Goal: Task Accomplishment & Management: Manage account settings

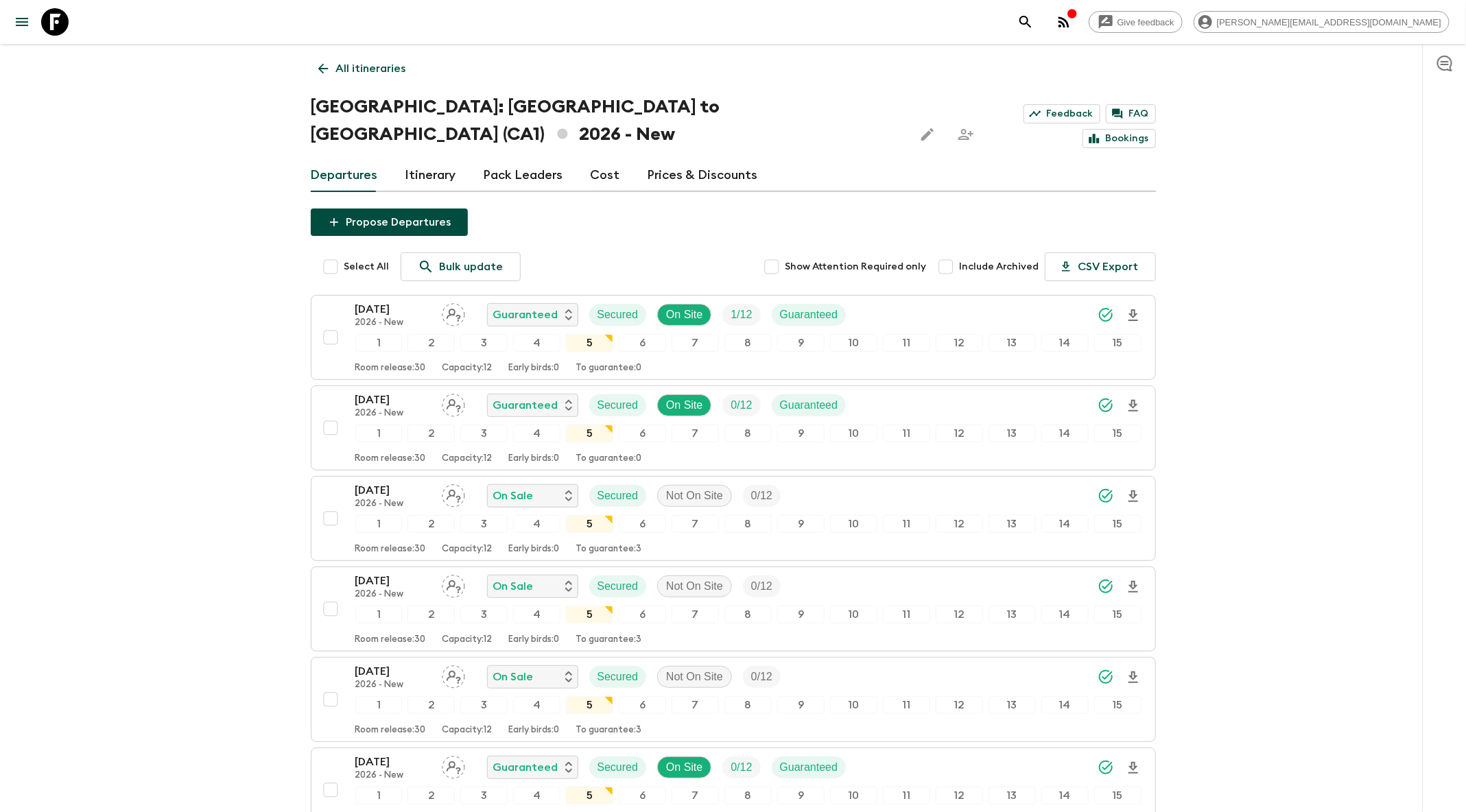
click at [1031, 17] on icon "search adventures" at bounding box center [1025, 22] width 12 height 12
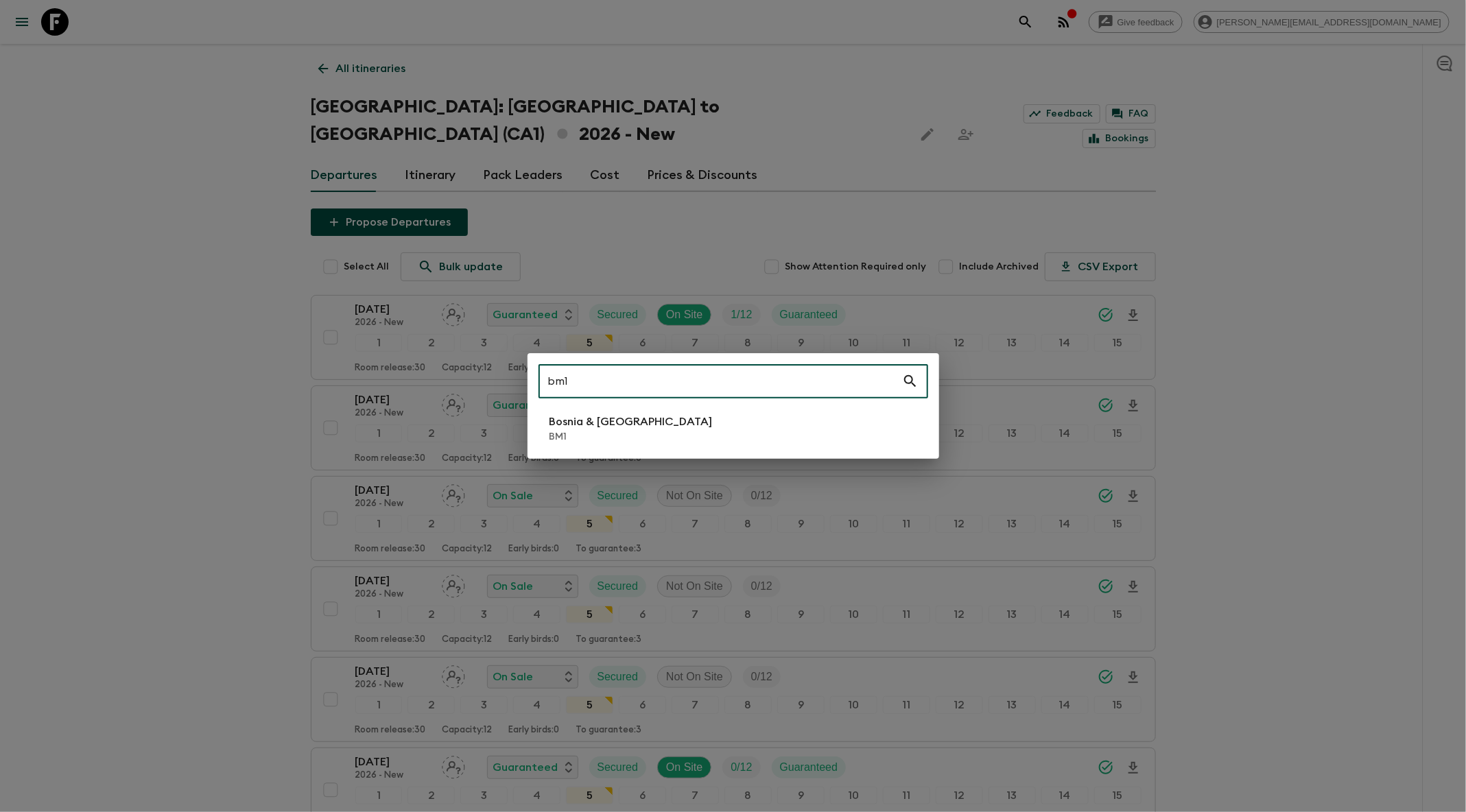
type input "bm1"
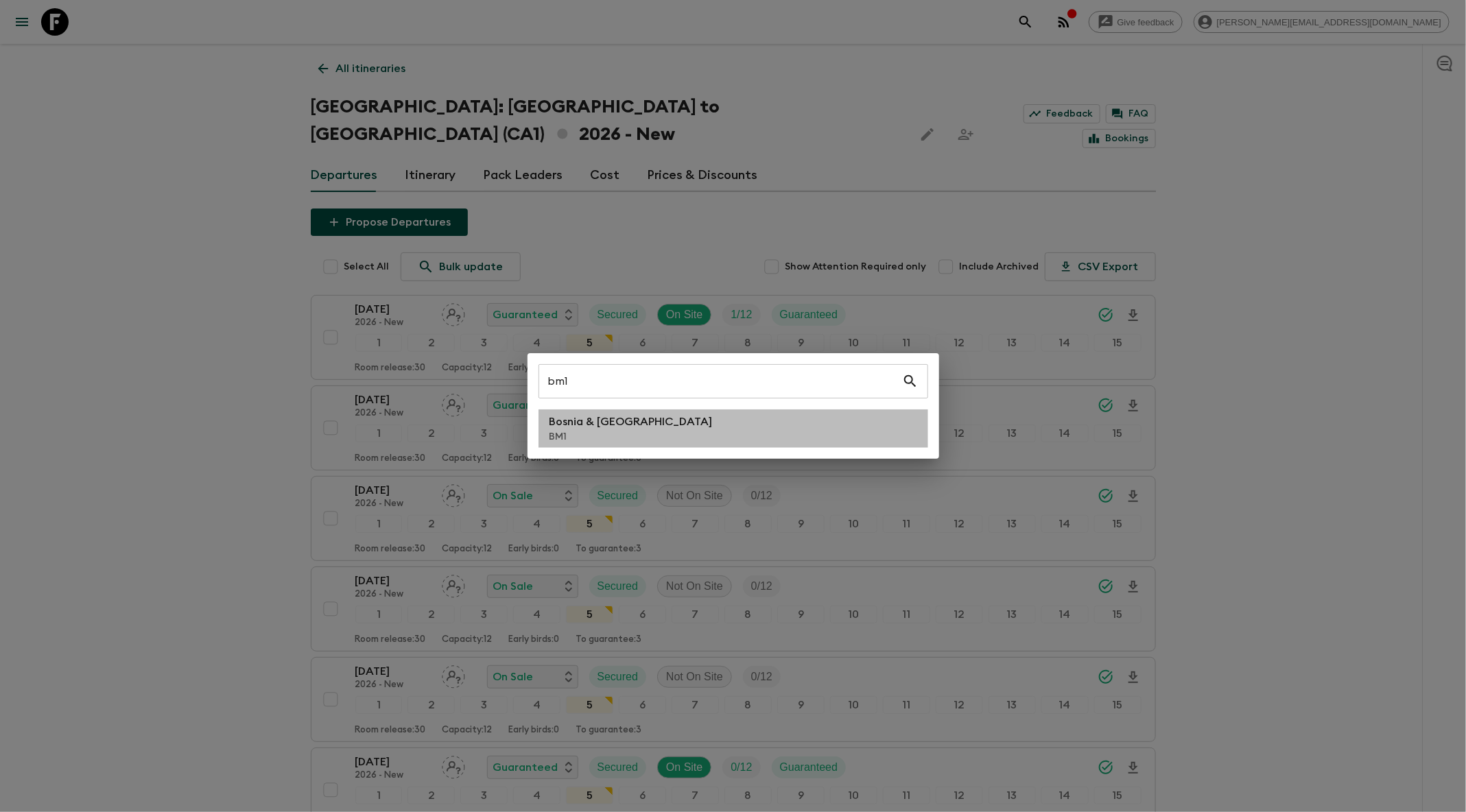
click at [729, 434] on li "Bosnia & Montenegro BM1" at bounding box center [733, 429] width 390 height 38
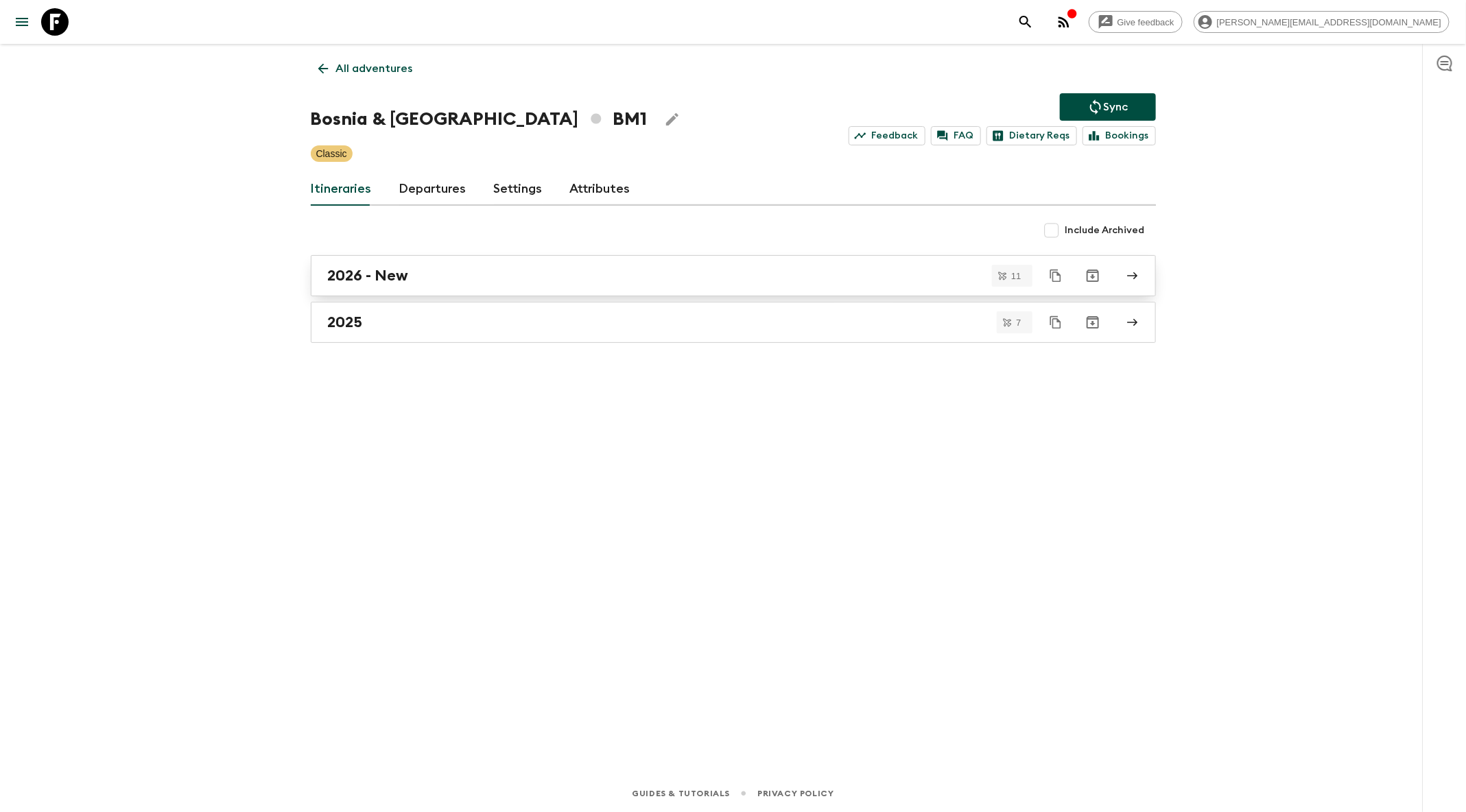
click at [839, 282] on div "2026 - New" at bounding box center [720, 276] width 785 height 18
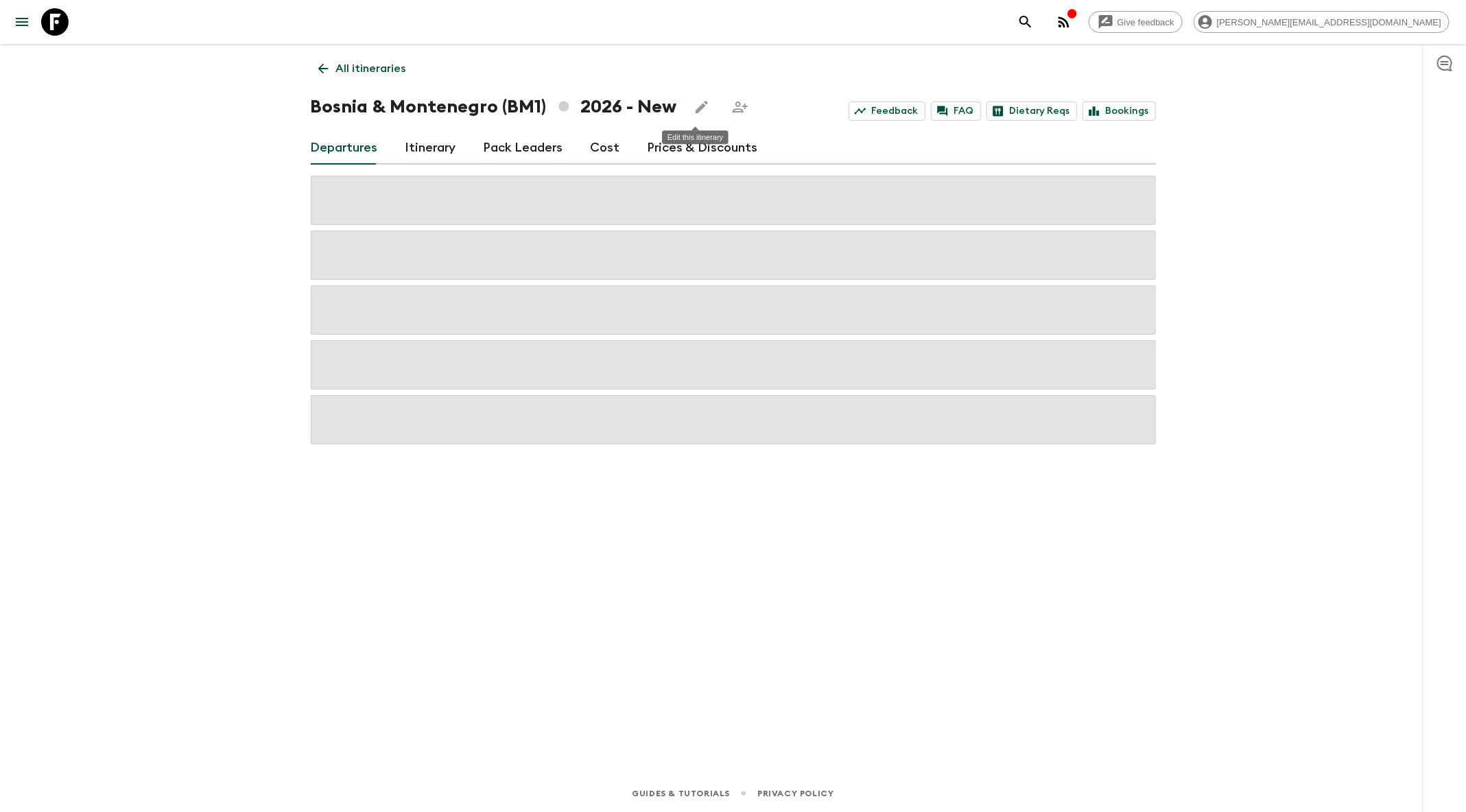
click at [695, 115] on button "Edit this itinerary" at bounding box center [702, 107] width 27 height 27
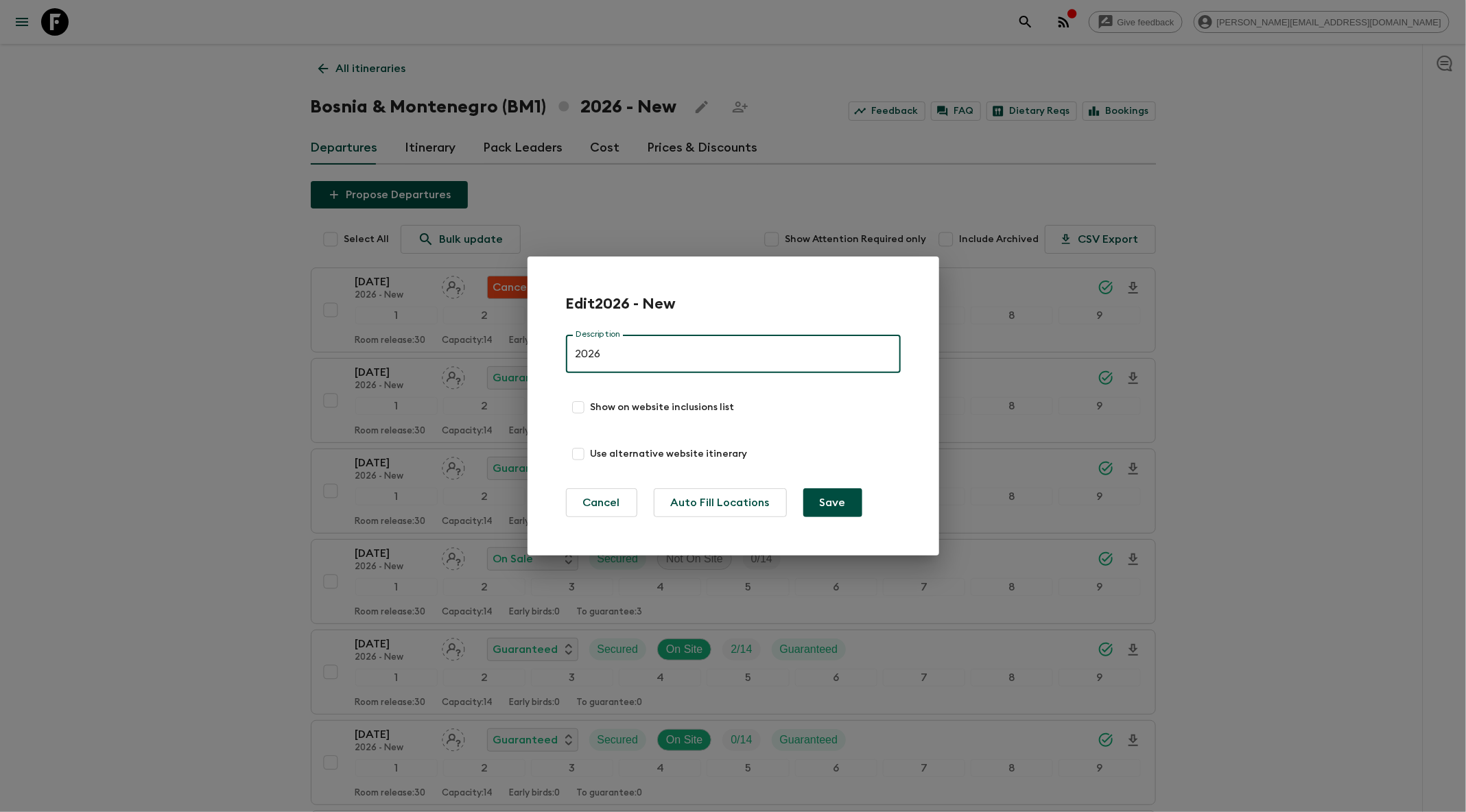
type input "2026"
click at [830, 498] on button "Save" at bounding box center [833, 502] width 59 height 29
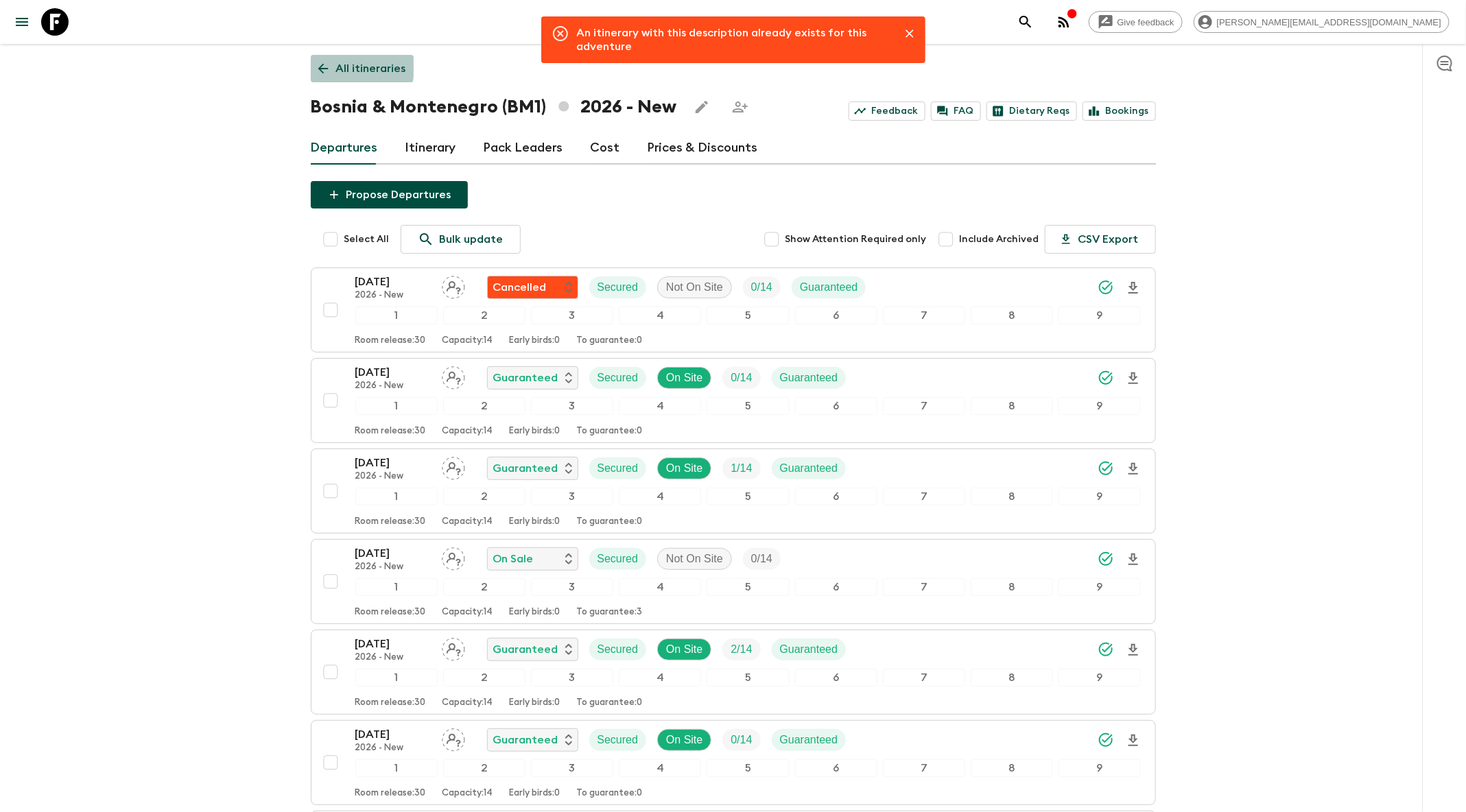
click at [317, 66] on icon at bounding box center [322, 68] width 15 height 15
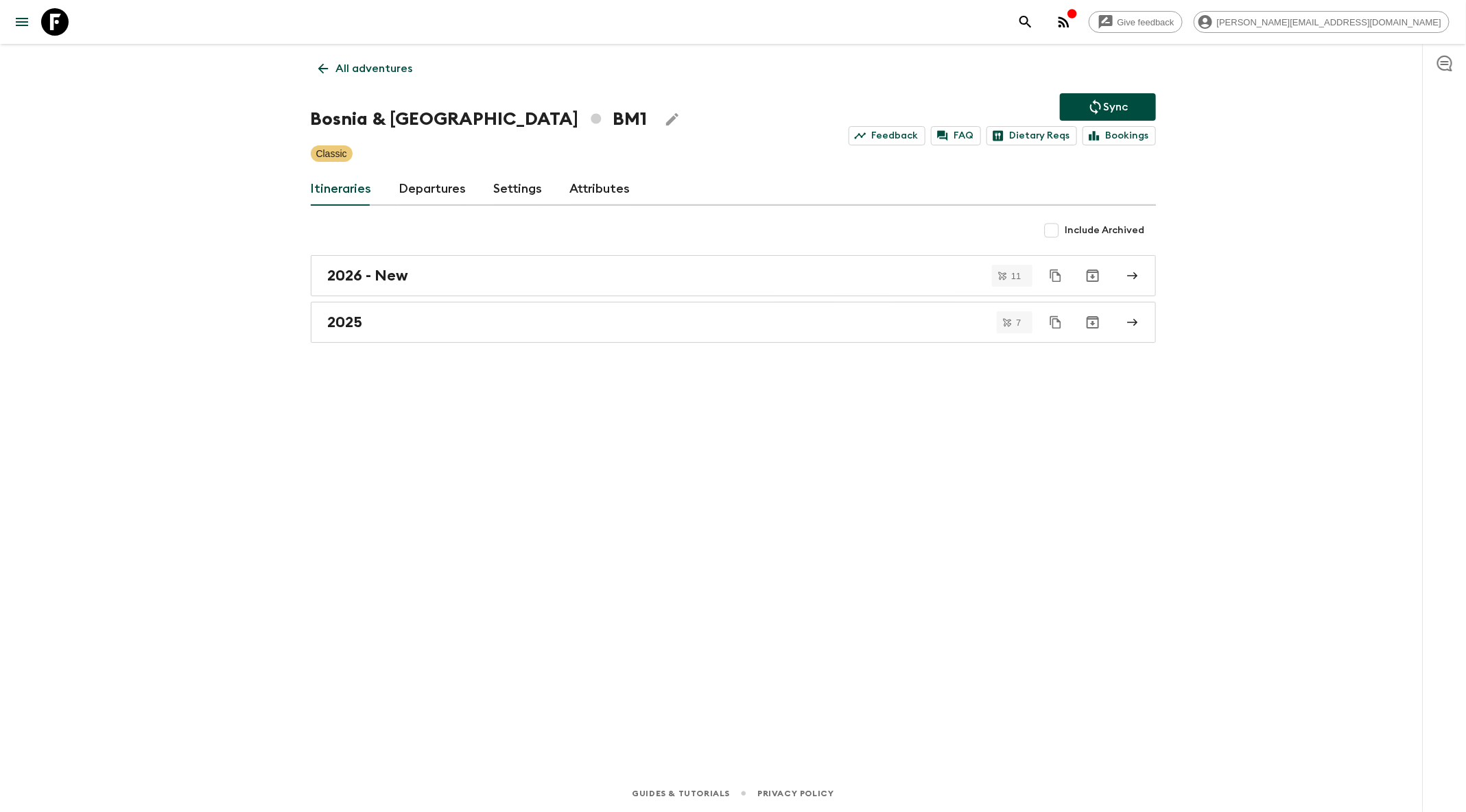
click at [1102, 226] on span "Include Archived" at bounding box center [1105, 230] width 79 height 14
click at [1066, 226] on input "Include Archived" at bounding box center [1051, 230] width 27 height 27
checkbox input "true"
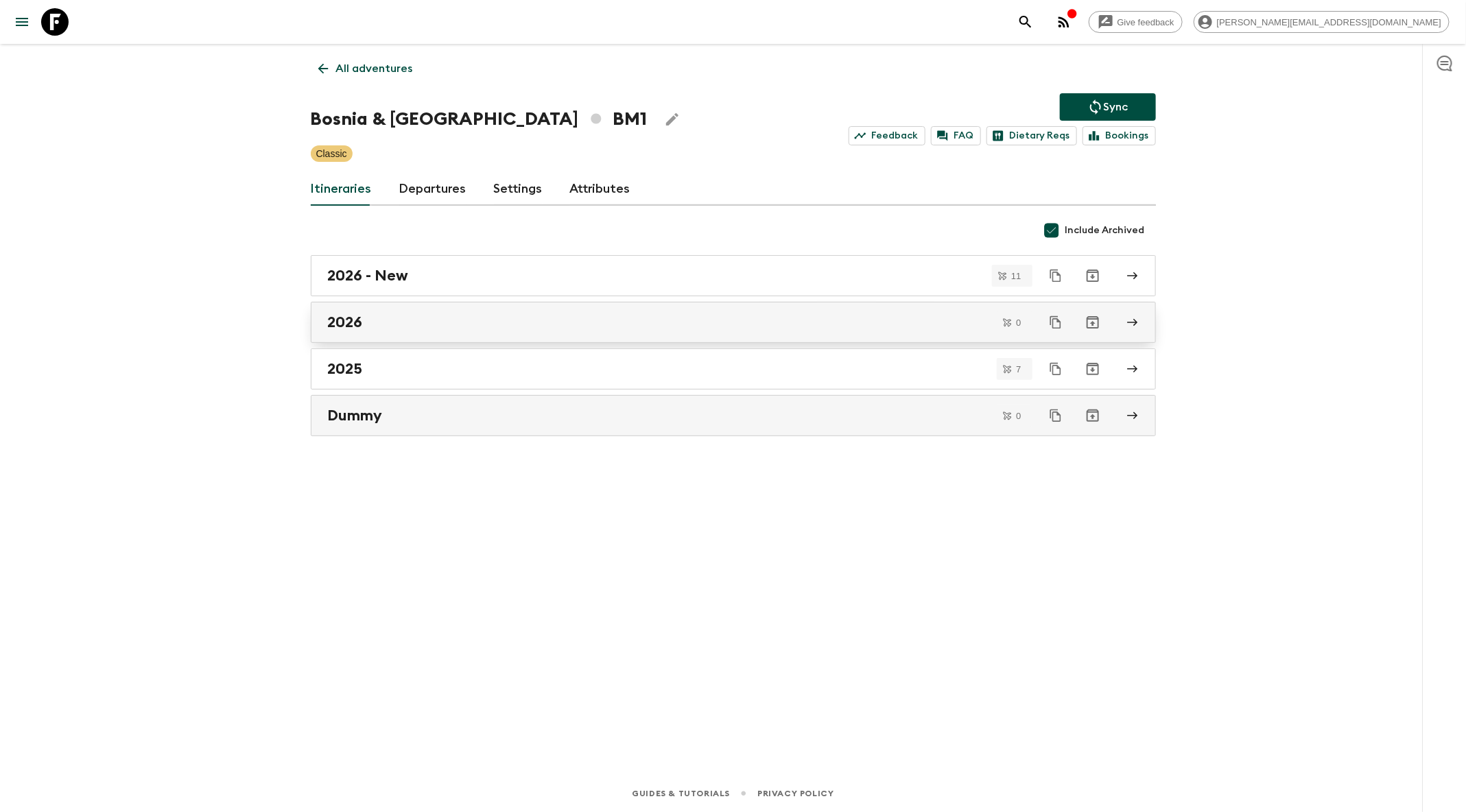
click at [927, 320] on div "2026" at bounding box center [720, 322] width 785 height 18
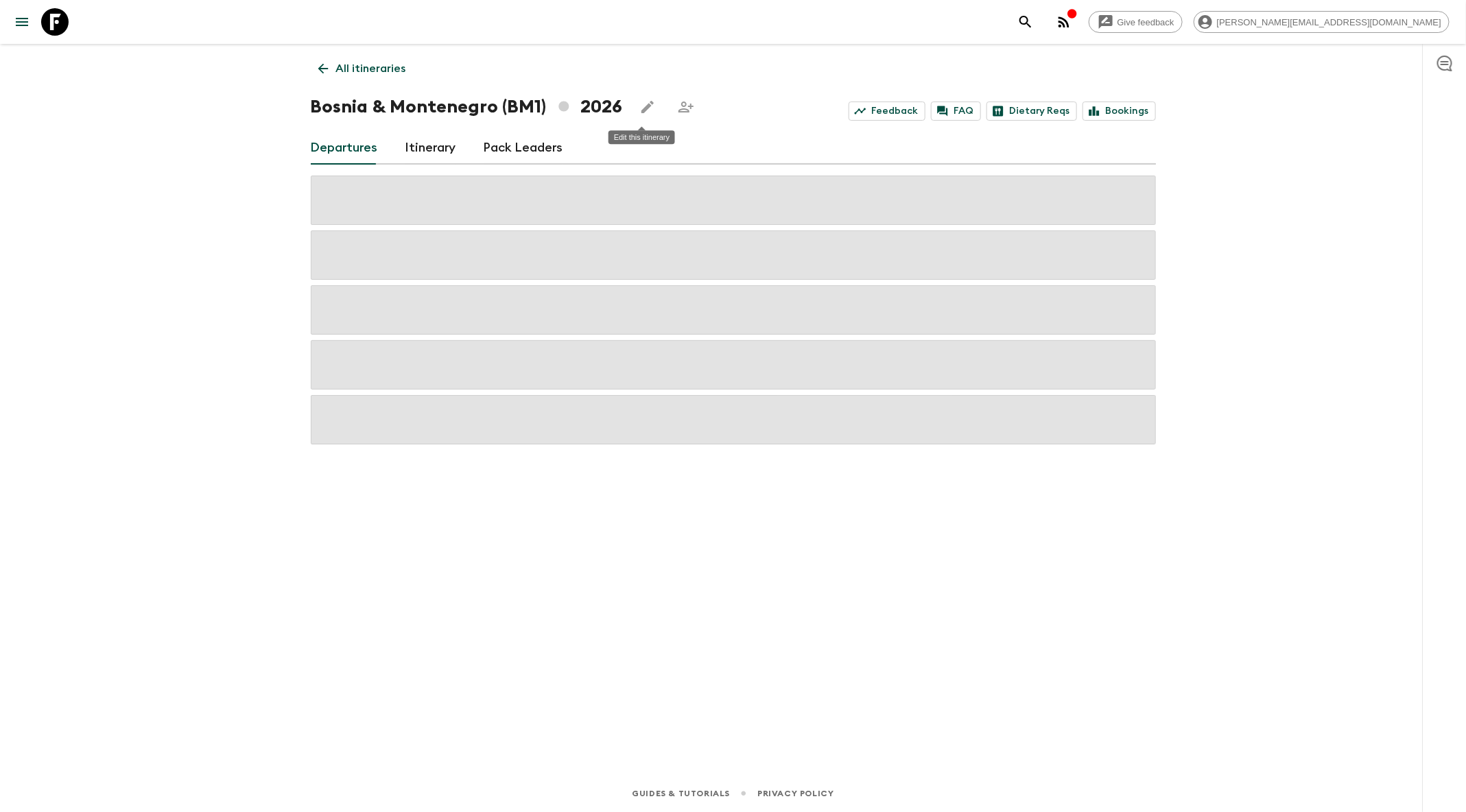
click at [642, 108] on icon "Edit this itinerary" at bounding box center [647, 106] width 12 height 12
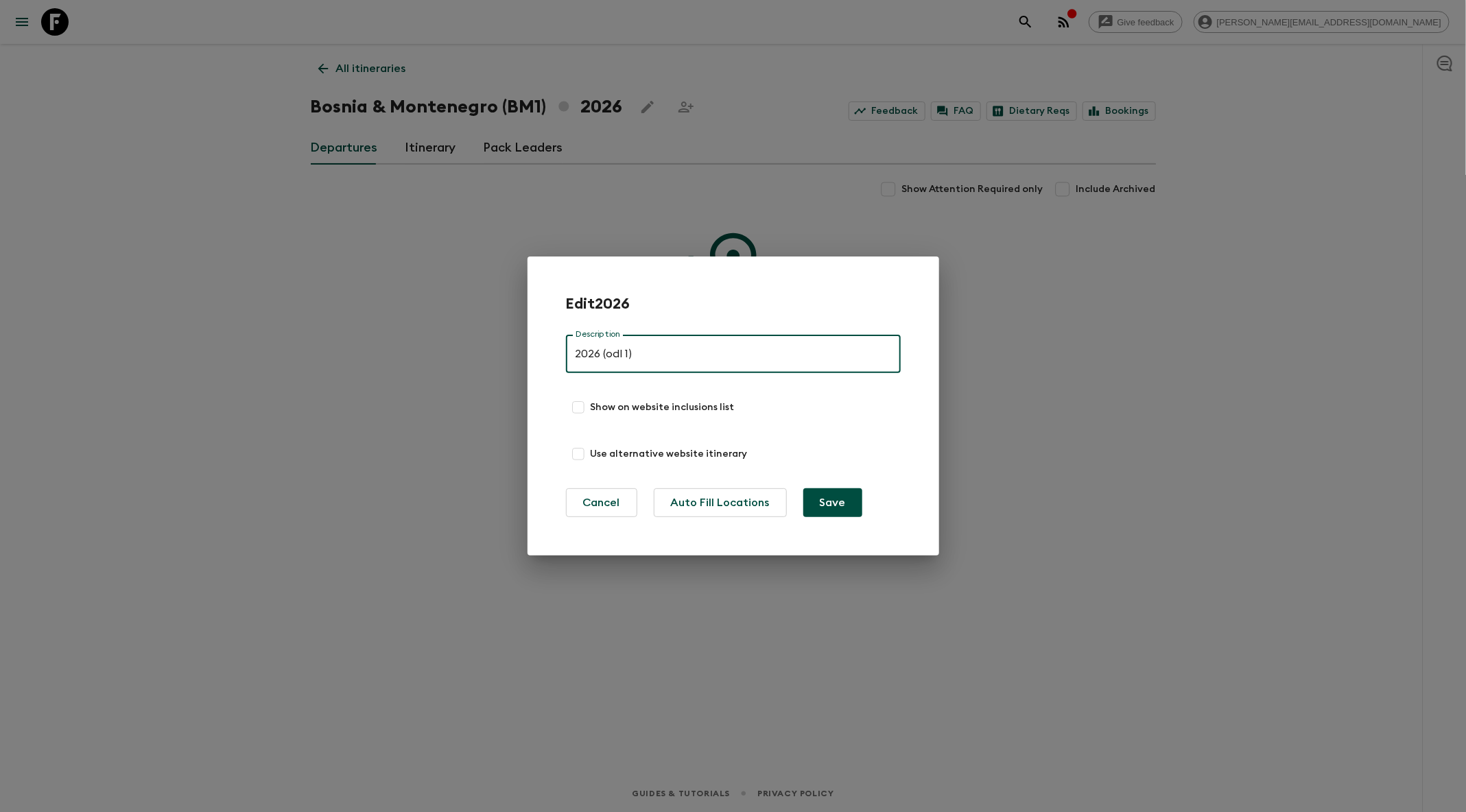
click at [613, 356] on input "2026 (odl 1)" at bounding box center [733, 354] width 334 height 38
type input "2026 (old 1)"
click at [830, 499] on button "Save" at bounding box center [833, 502] width 59 height 29
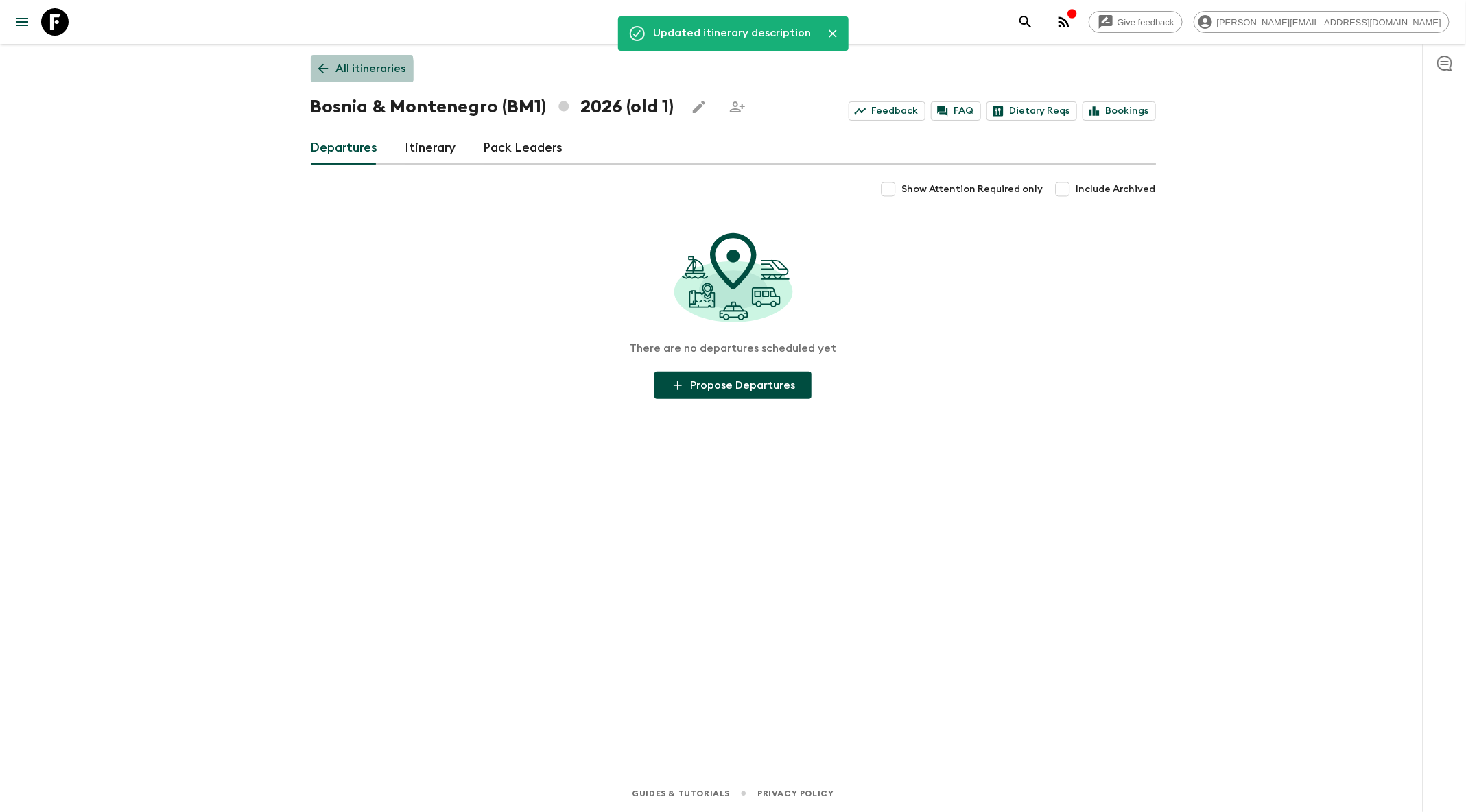
click at [338, 72] on p "All itineraries" at bounding box center [371, 68] width 70 height 17
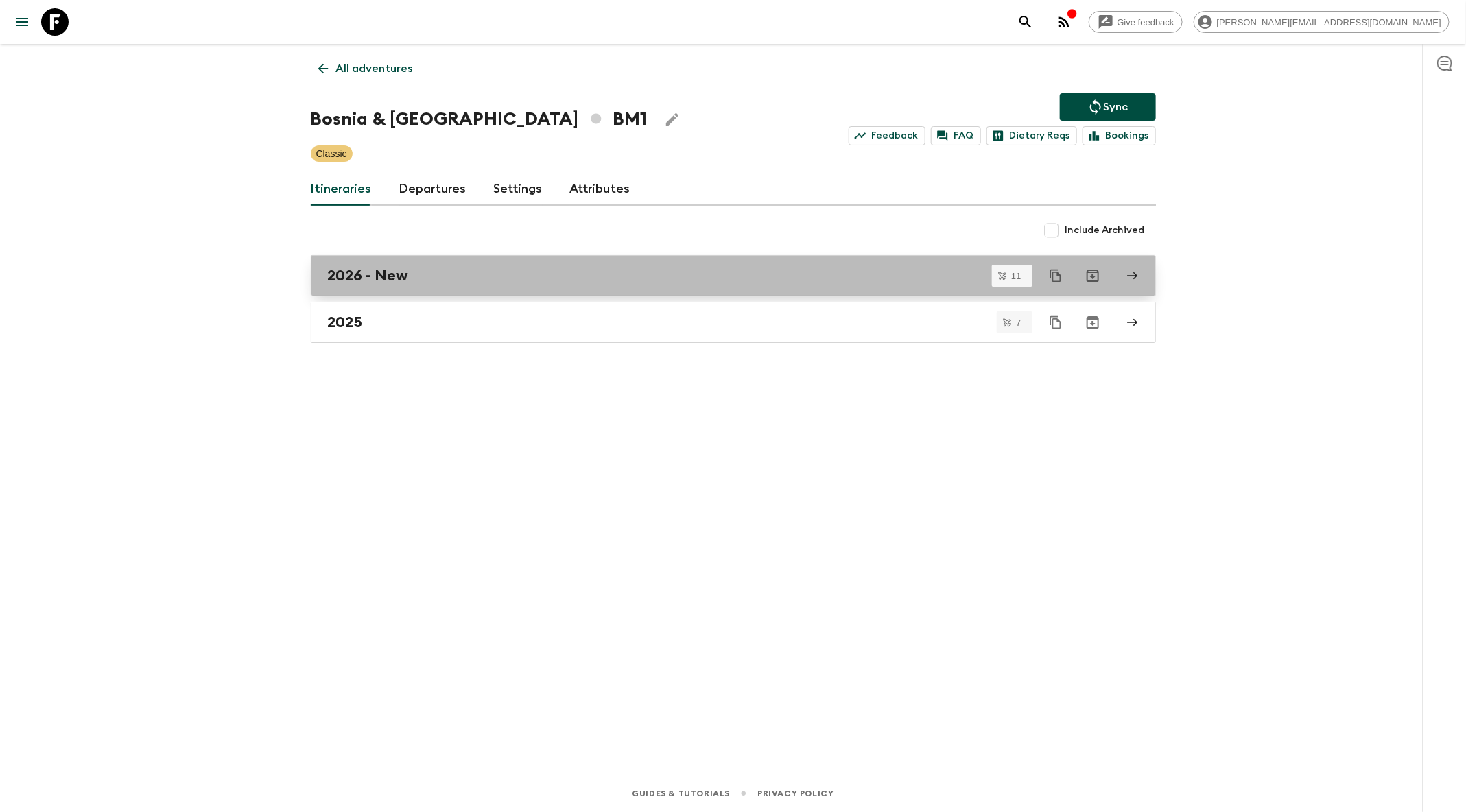
click at [691, 276] on div "2026 - New" at bounding box center [720, 276] width 785 height 18
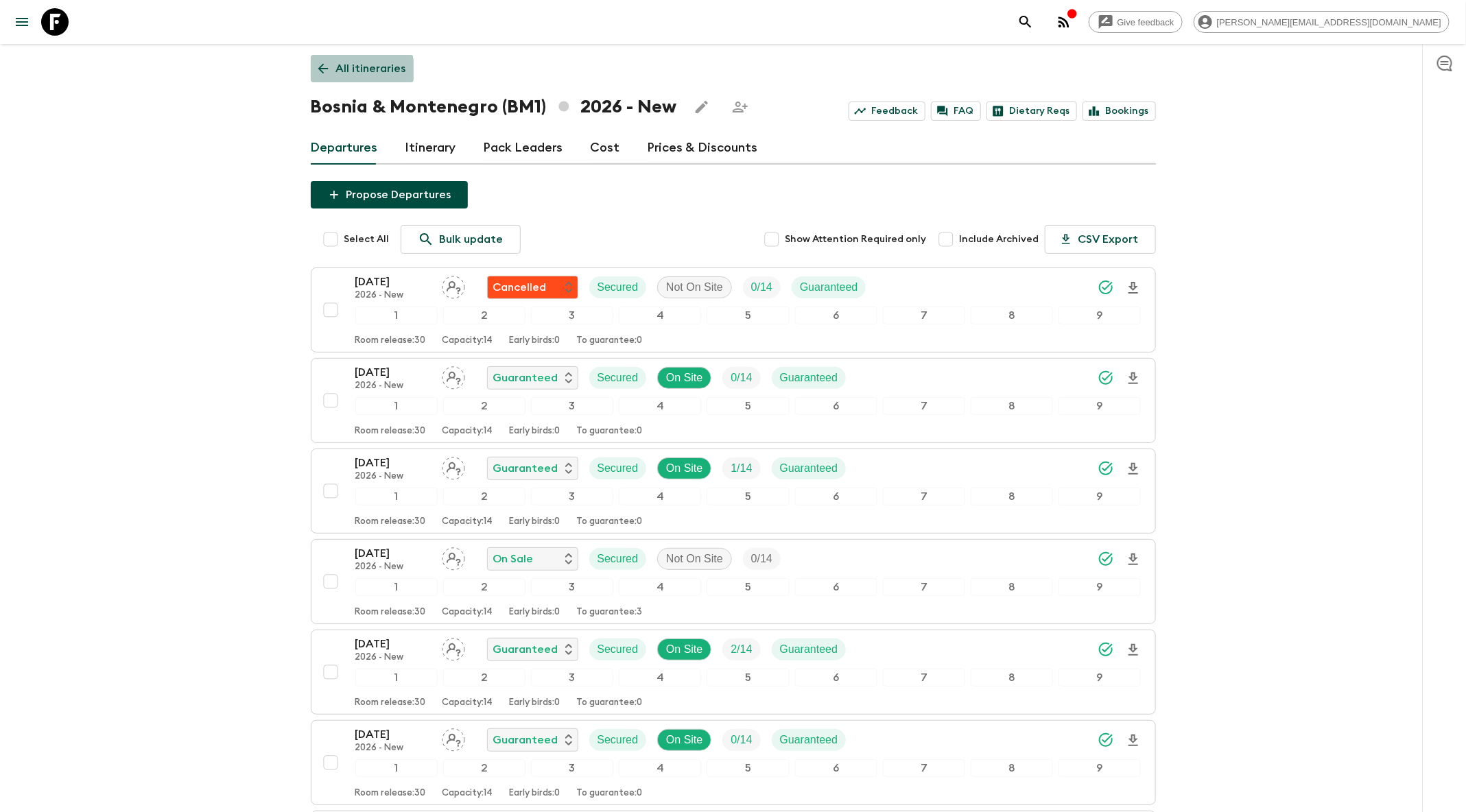
click at [320, 75] on icon at bounding box center [322, 68] width 15 height 15
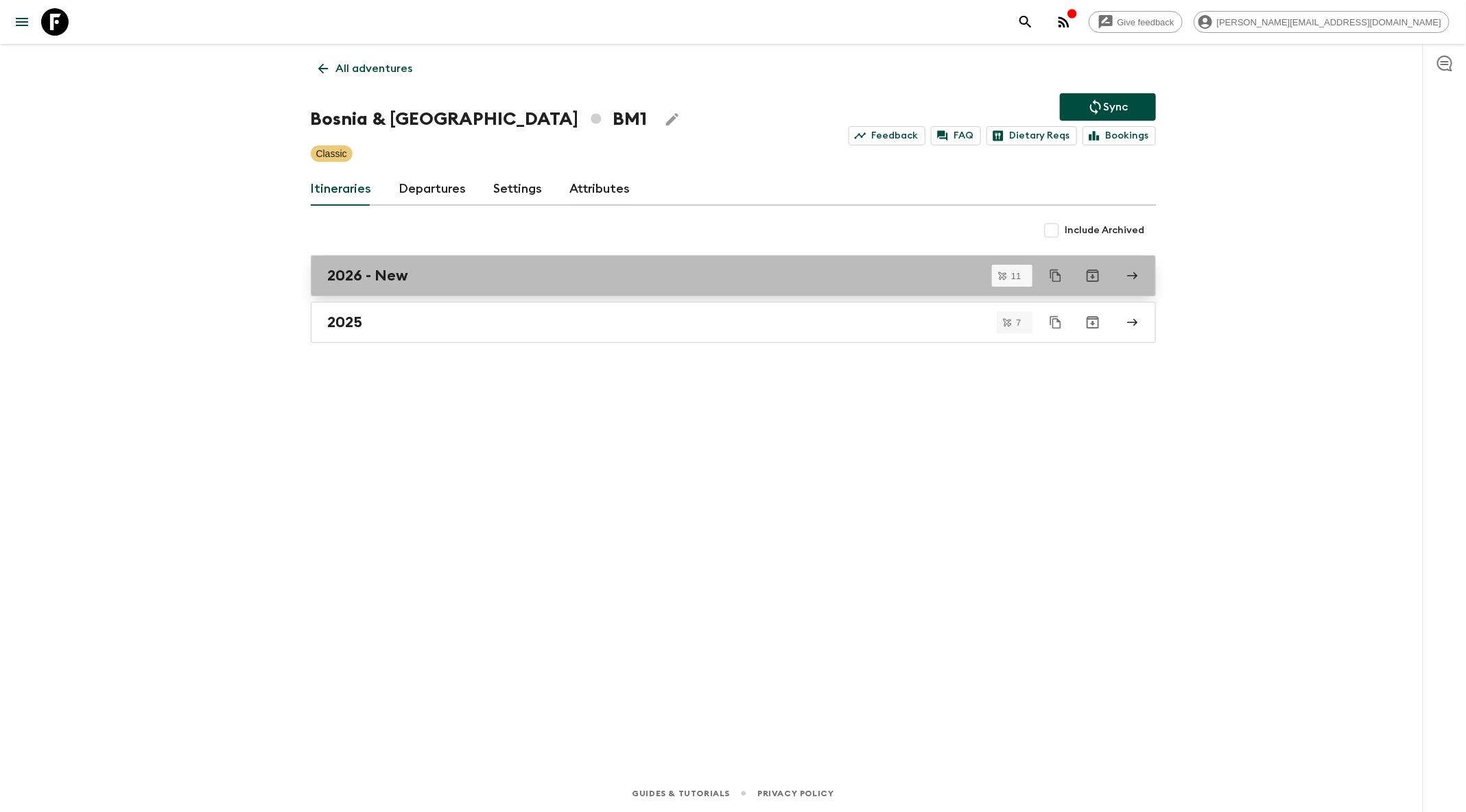
click at [818, 271] on div "2026 - New" at bounding box center [720, 276] width 785 height 18
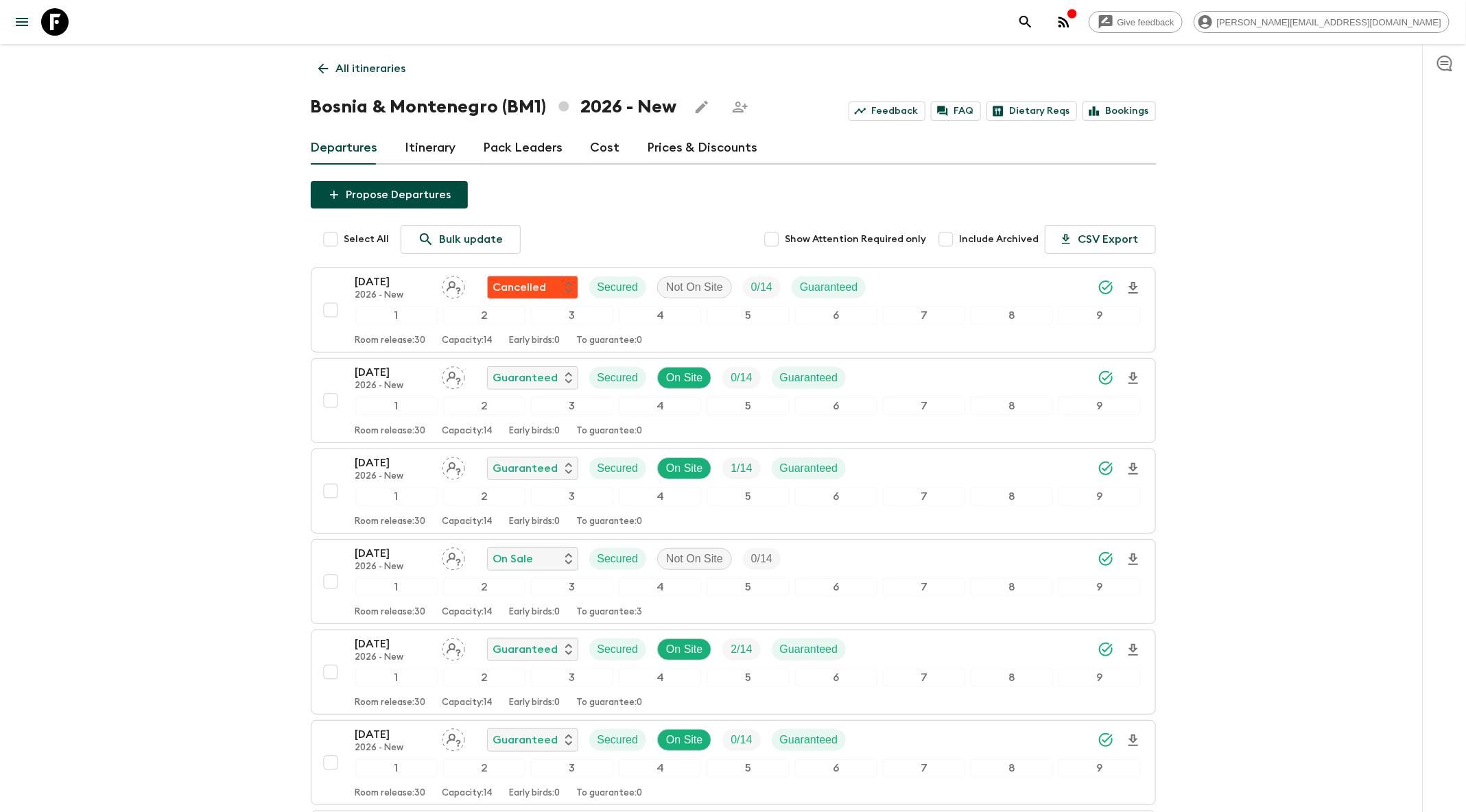
scroll to position [2, 0]
click at [694, 103] on icon "Edit this itinerary" at bounding box center [702, 106] width 17 height 17
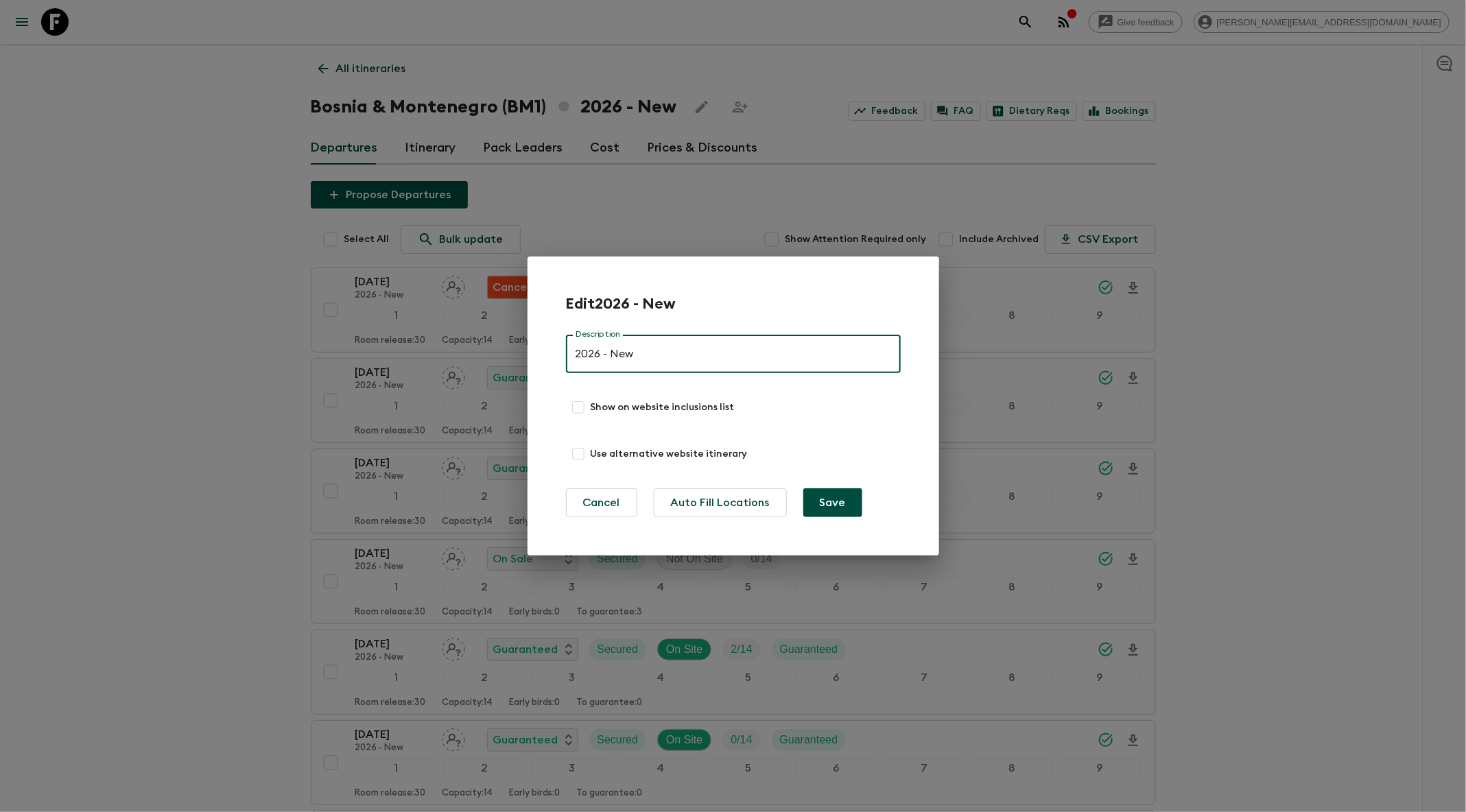
drag, startPoint x: 603, startPoint y: 354, endPoint x: 735, endPoint y: 368, distance: 132.7
click at [735, 368] on input "2026 - New" at bounding box center [733, 354] width 334 height 38
type input "2026"
click at [820, 498] on button "Save" at bounding box center [833, 502] width 59 height 29
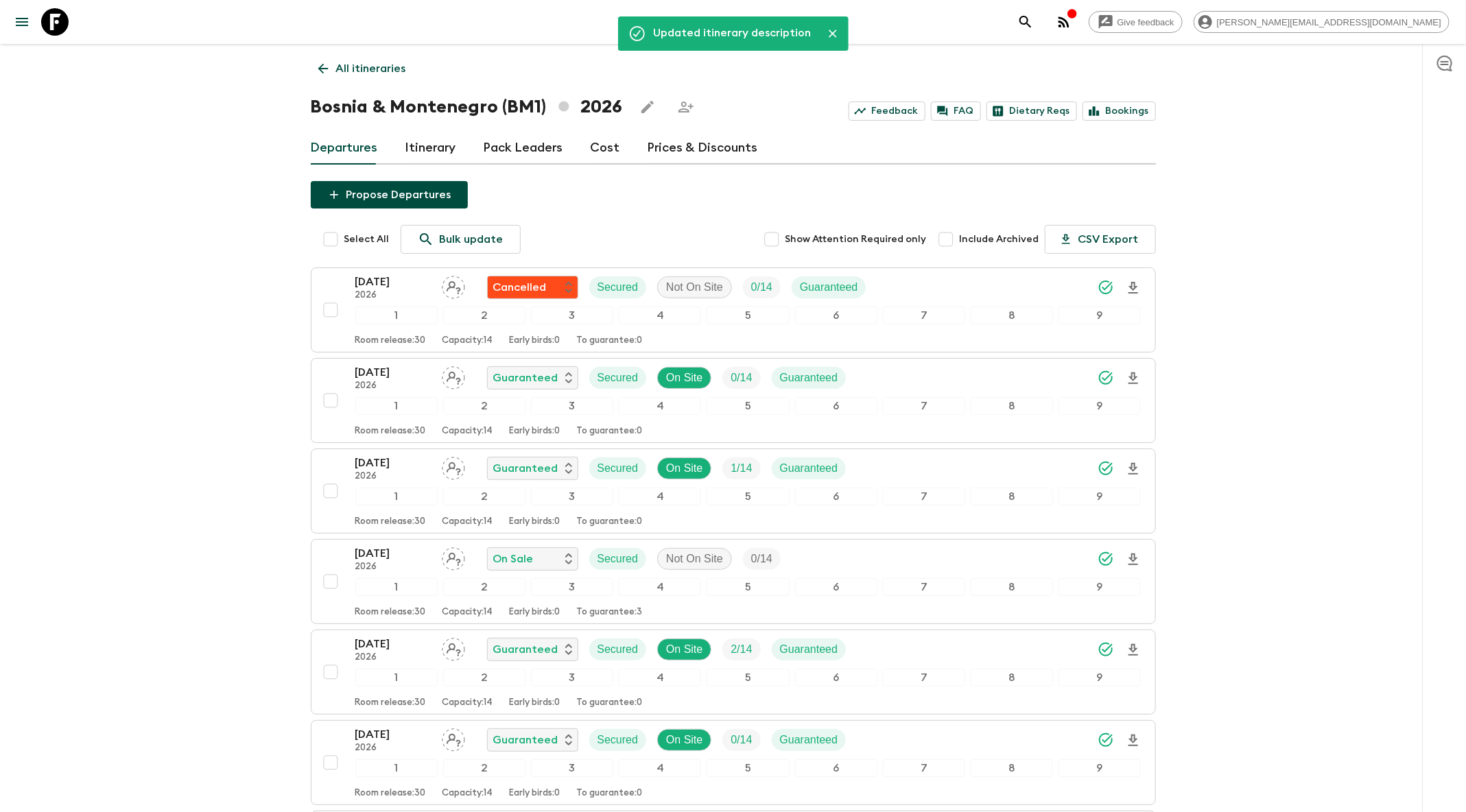
scroll to position [2, 0]
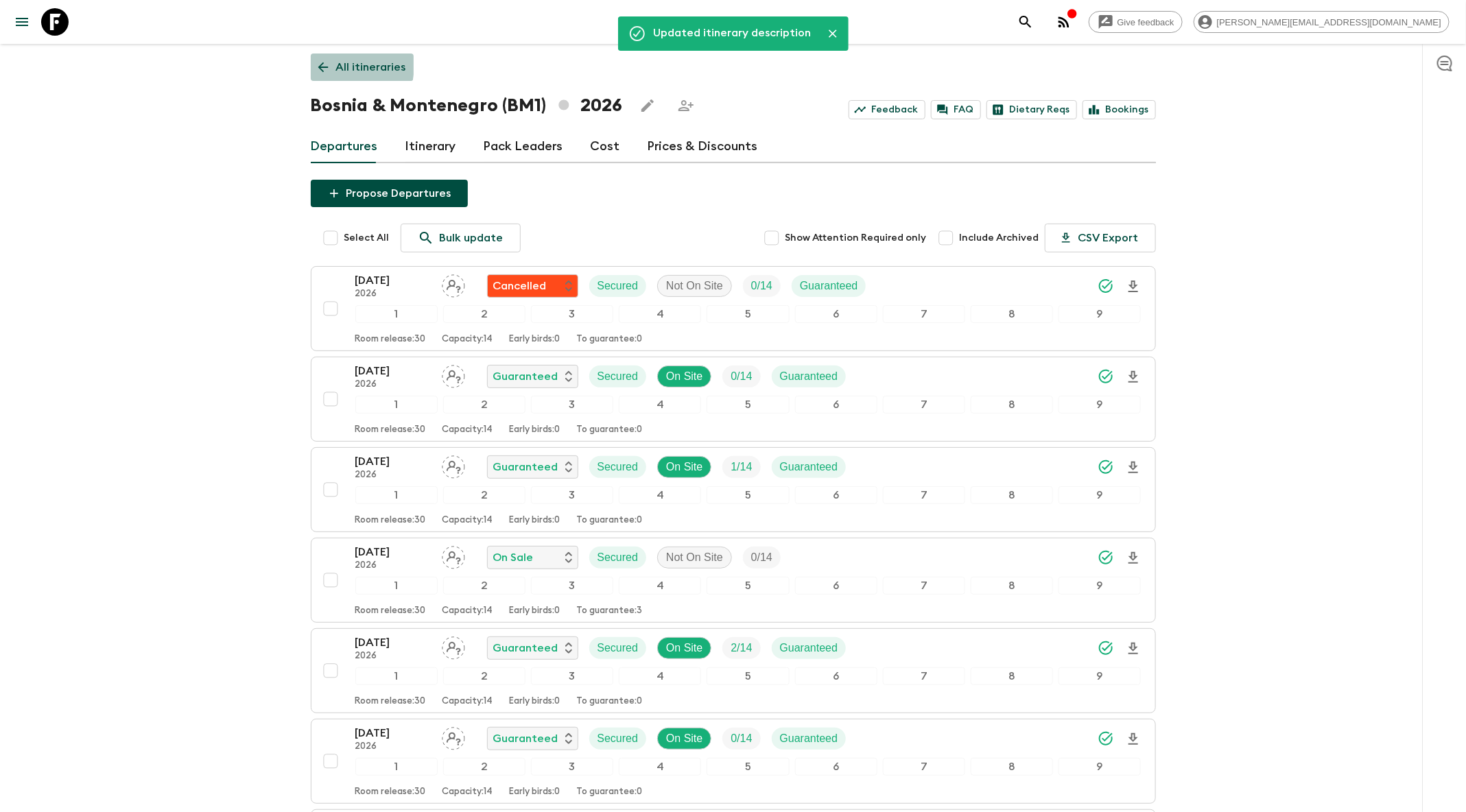
click at [323, 63] on icon at bounding box center [322, 67] width 15 height 15
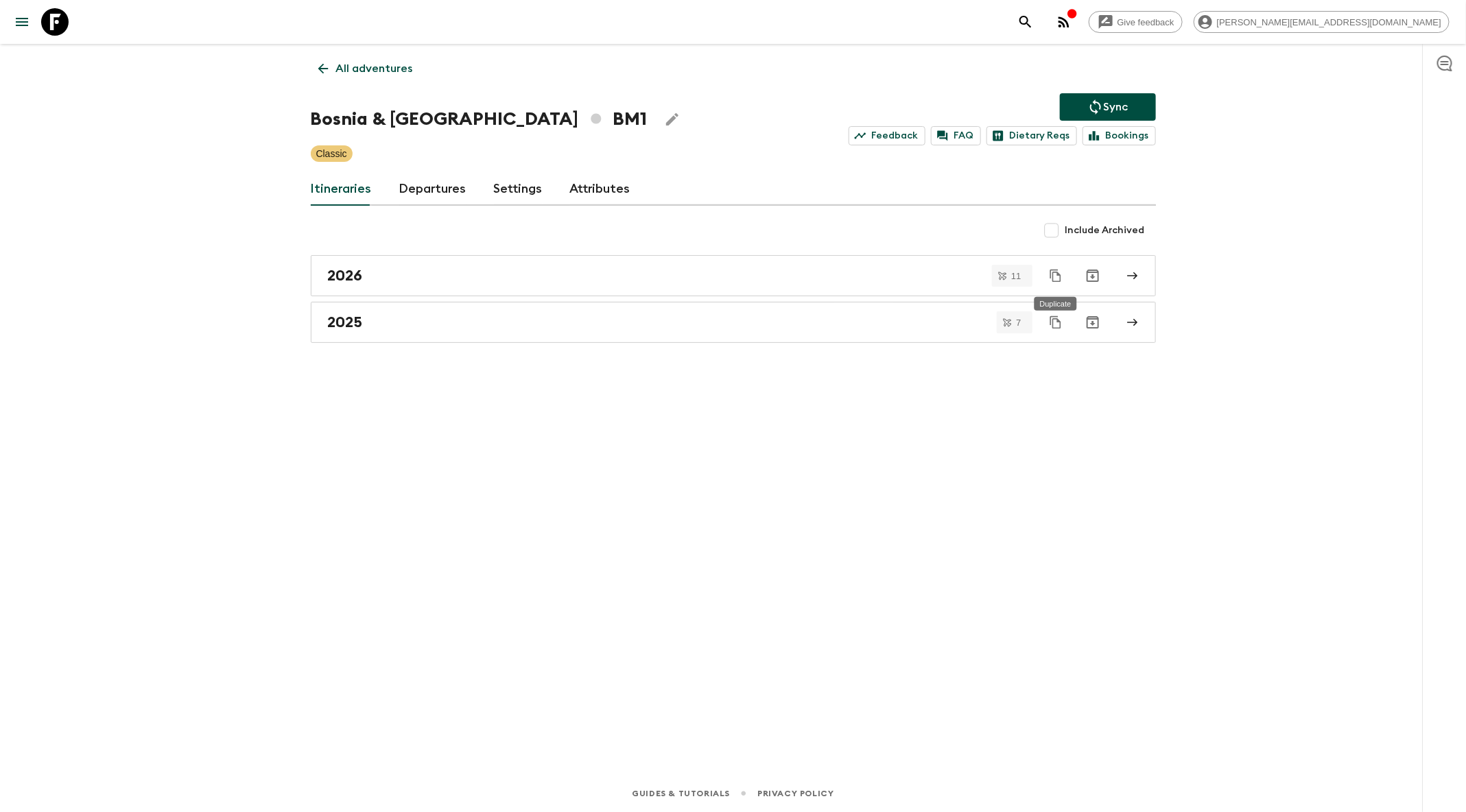
click at [1066, 274] on button "Duplicate" at bounding box center [1055, 275] width 25 height 25
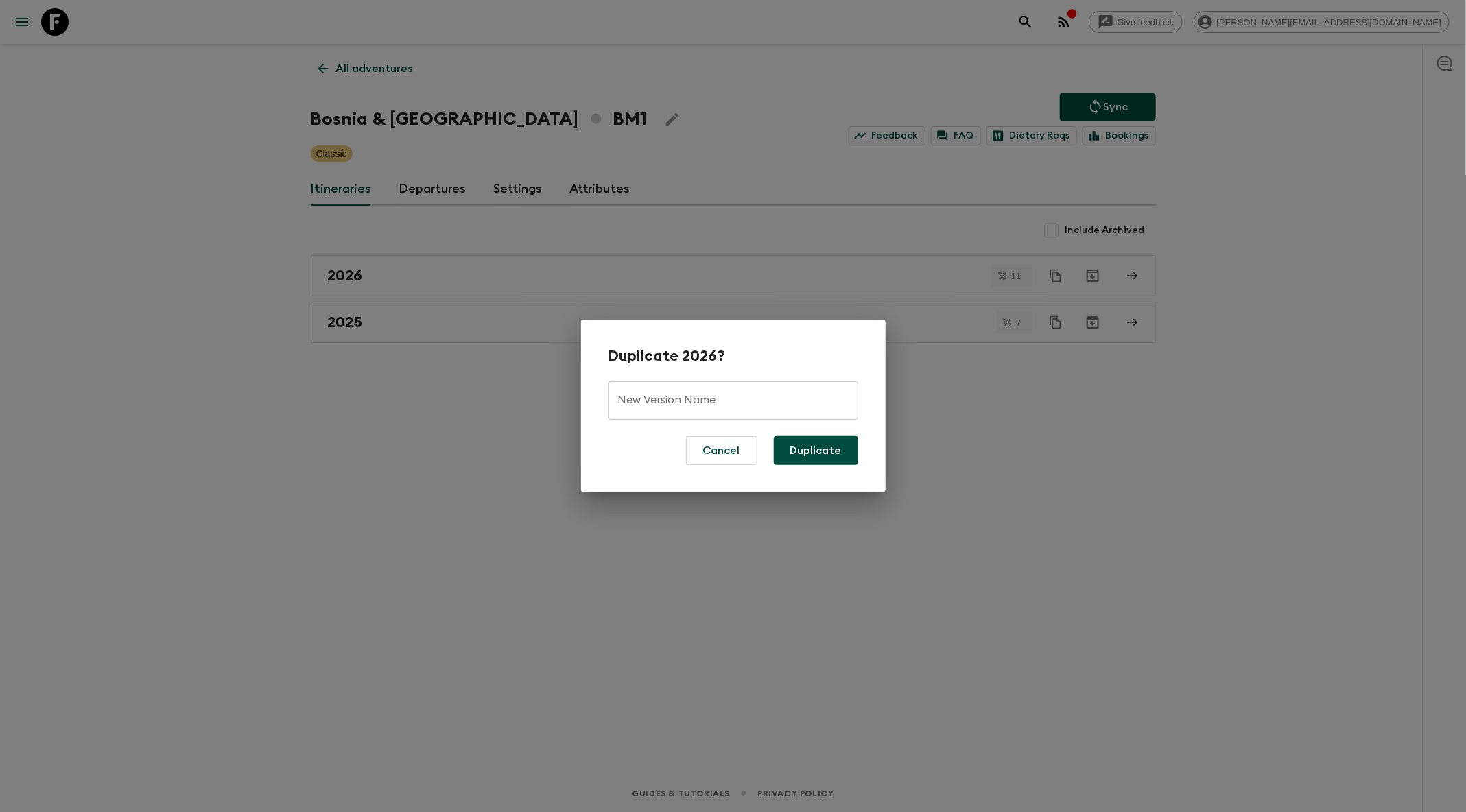
click at [759, 394] on input "New Version Name" at bounding box center [733, 401] width 250 height 38
type input "2026 (new - to be updated with changes)"
click at [831, 448] on button "Duplicate" at bounding box center [815, 450] width 84 height 29
